Goal: Manage account settings

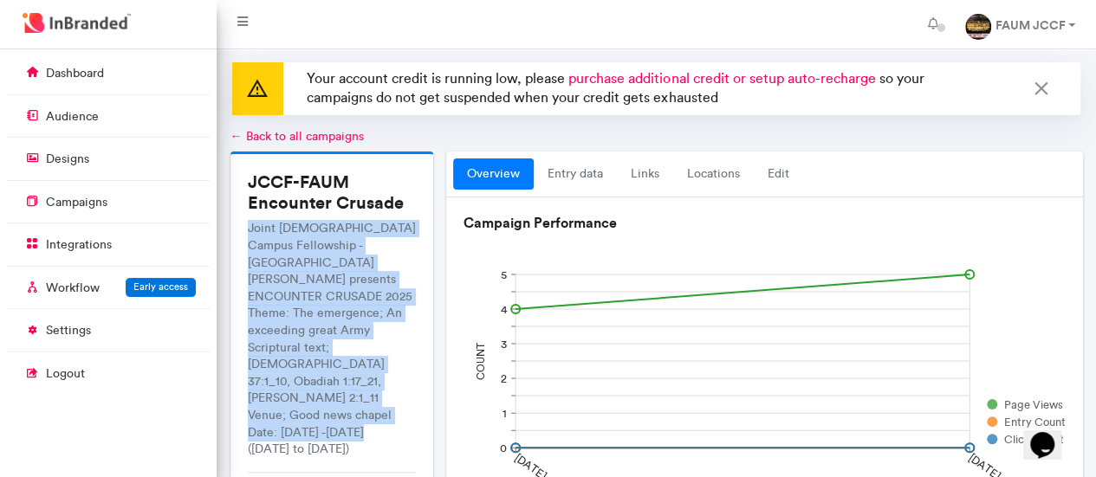
drag, startPoint x: 250, startPoint y: 224, endPoint x: 366, endPoint y: 394, distance: 205.7
click at [366, 394] on p "Joint [DEMOGRAPHIC_DATA] Campus Fellowship - [GEOGRAPHIC_DATA] [PERSON_NAME] pr…" at bounding box center [332, 338] width 169 height 237
copy p "Joint [DEMOGRAPHIC_DATA] Campus Fellowship - Father Adasu University [PERSON_NA…"
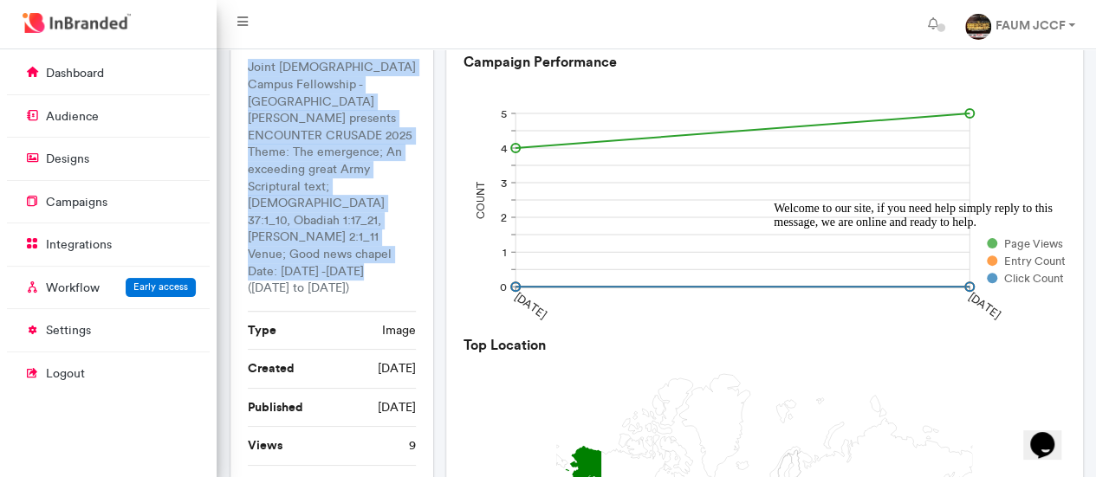
scroll to position [160, 0]
copy p "Joint [DEMOGRAPHIC_DATA] Campus Fellowship - Father Adasu University [PERSON_NA…"
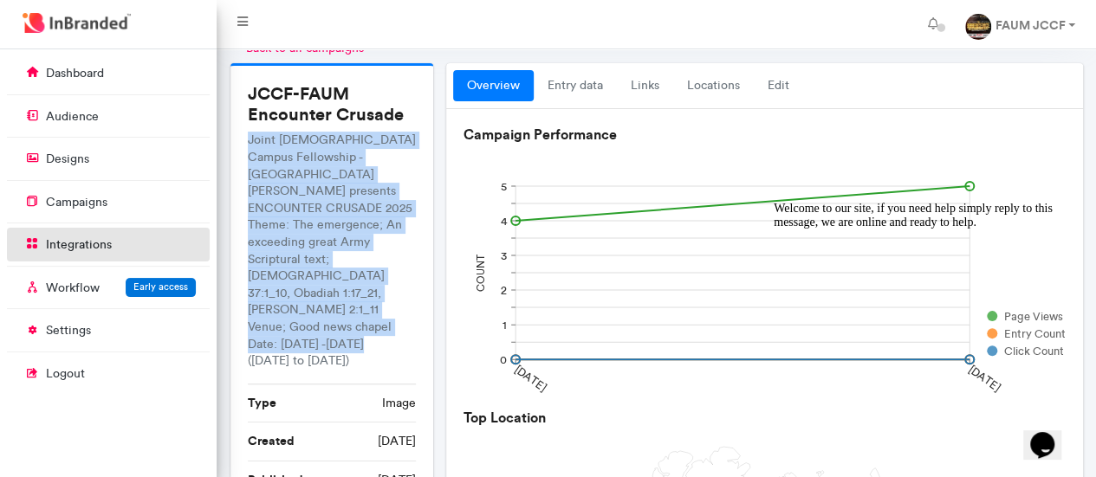
scroll to position [88, 0]
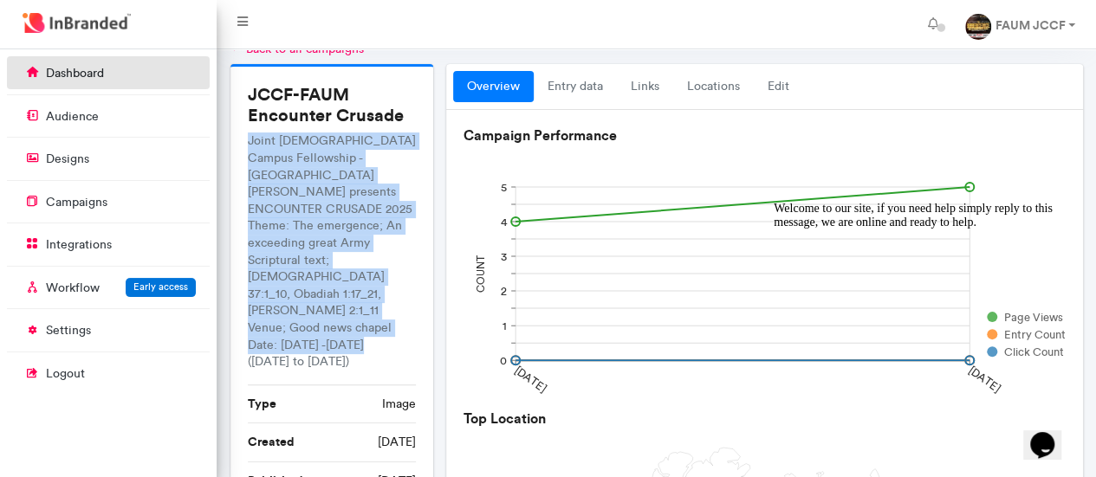
click at [81, 80] on p "dashboard" at bounding box center [75, 73] width 58 height 17
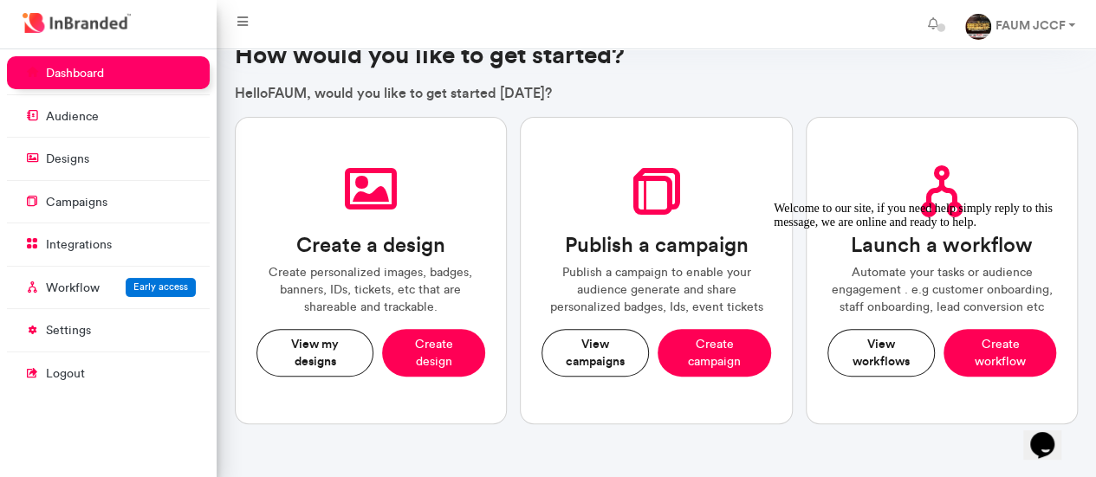
click at [81, 80] on p "dashboard" at bounding box center [75, 73] width 58 height 17
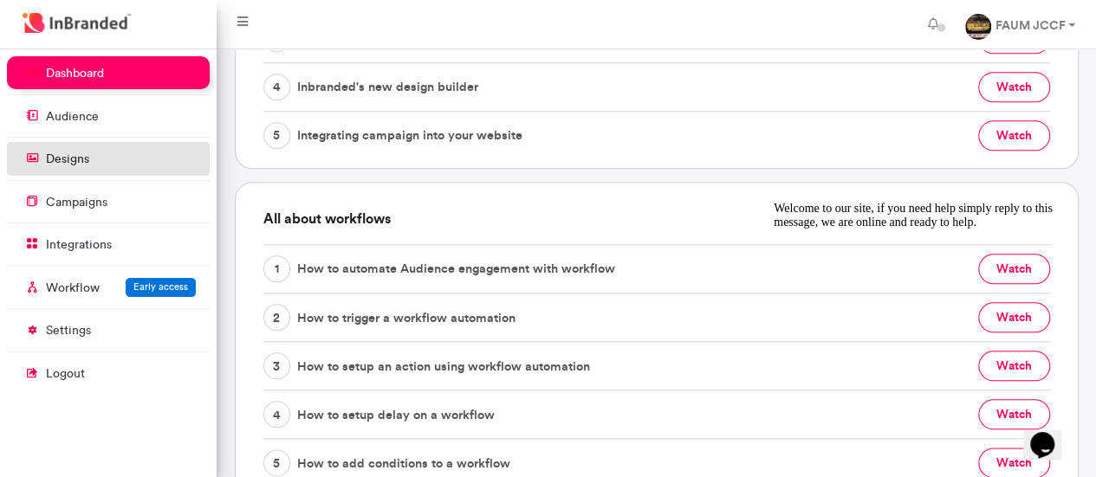
scroll to position [1087, 0]
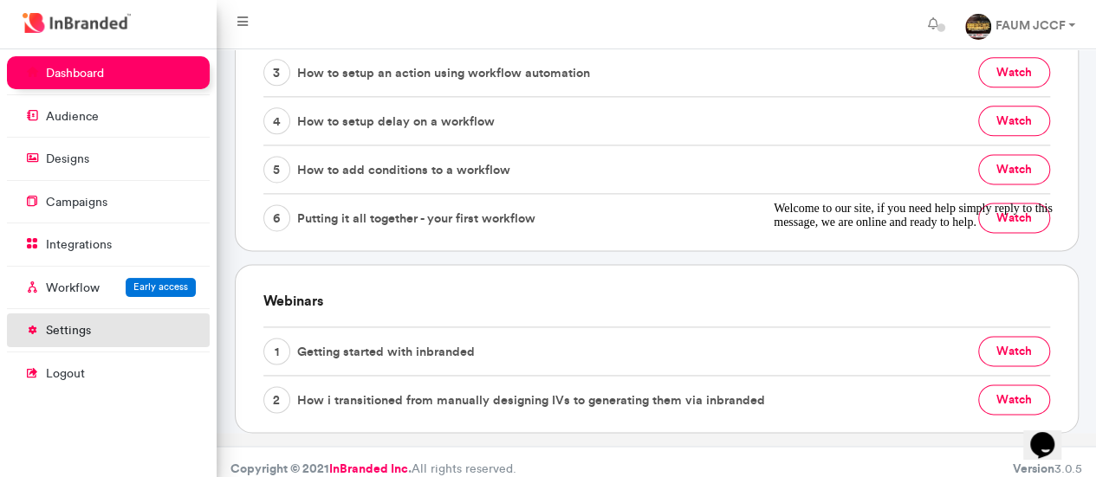
click at [87, 328] on p "settings" at bounding box center [68, 330] width 45 height 17
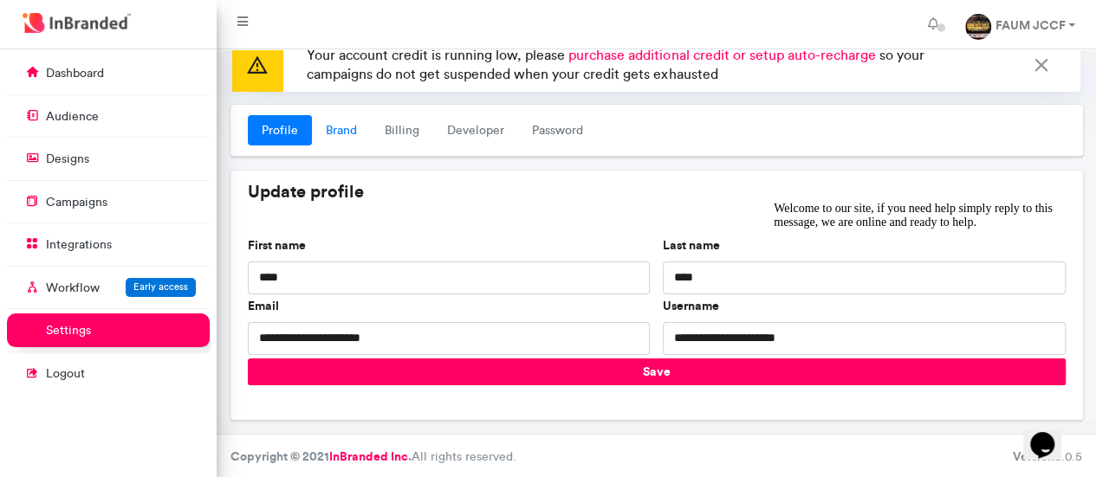
click at [341, 128] on link "Brand" at bounding box center [341, 130] width 59 height 31
